Goal: Transaction & Acquisition: Register for event/course

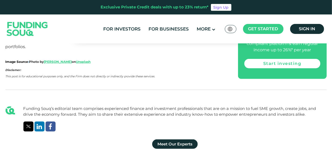
scroll to position [1237, 0]
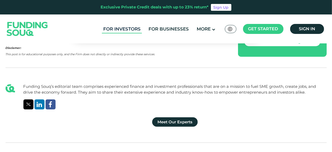
click at [127, 26] on link "For Investors" at bounding box center [122, 29] width 40 height 9
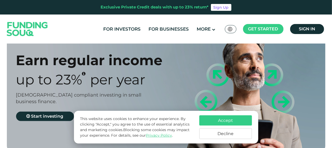
scroll to position [26, 0]
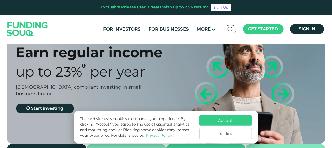
click at [233, 118] on button "Accept" at bounding box center [225, 120] width 53 height 10
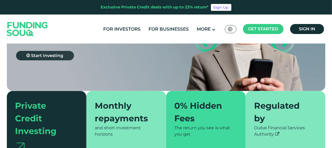
scroll to position [0, 0]
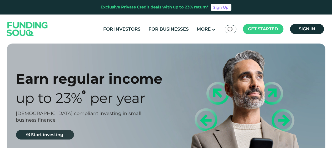
click at [58, 133] on span "Start investing" at bounding box center [47, 134] width 32 height 5
